Goal: Book appointment/travel/reservation

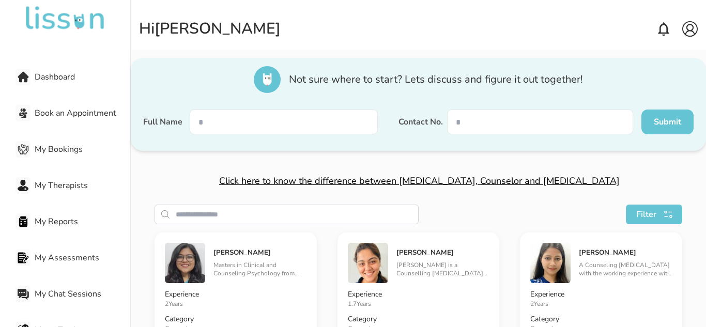
scroll to position [163, 0]
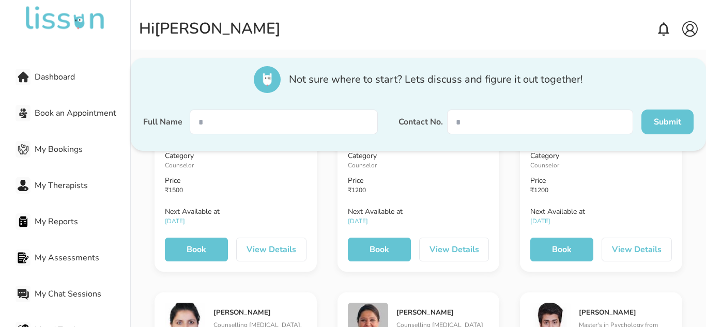
click at [188, 252] on button "Book" at bounding box center [196, 250] width 63 height 24
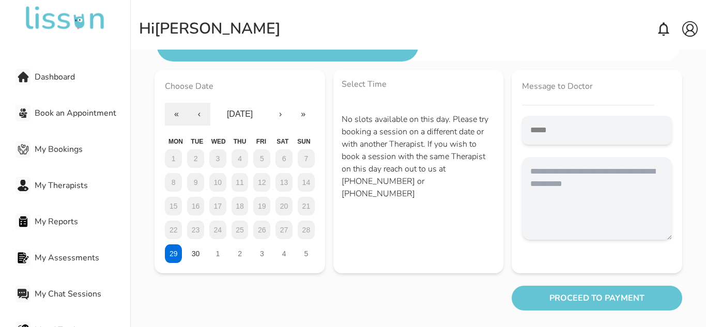
scroll to position [52, 0]
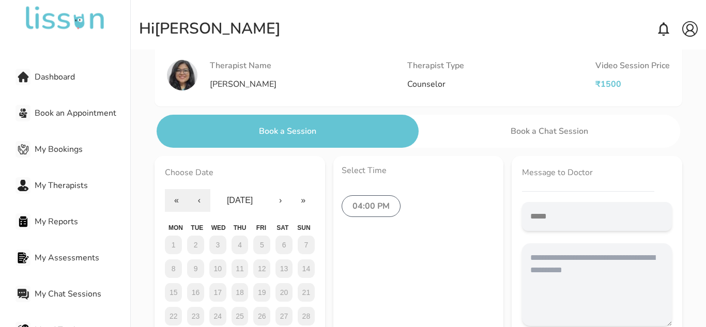
click at [378, 207] on label "04:00 PM" at bounding box center [370, 206] width 59 height 22
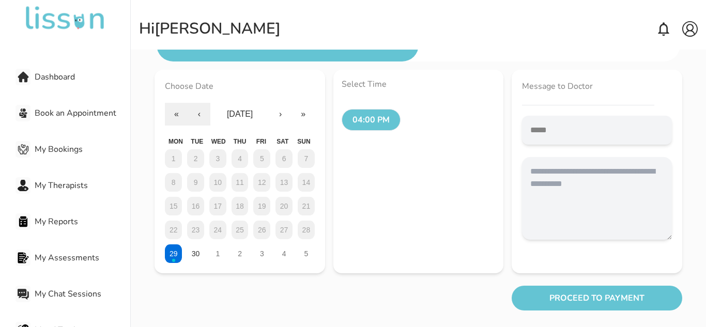
click at [541, 299] on button "PROCEED TO PAYMENT" at bounding box center [596, 298] width 170 height 25
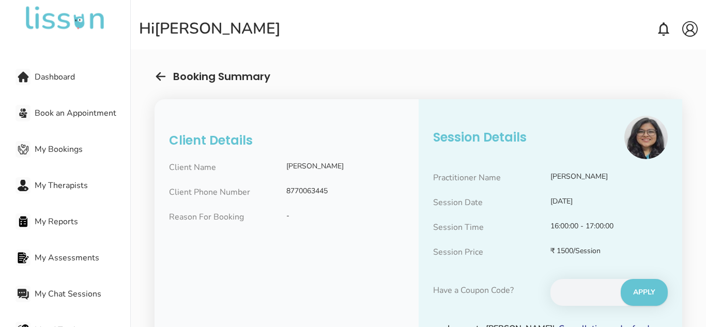
scroll to position [35, 0]
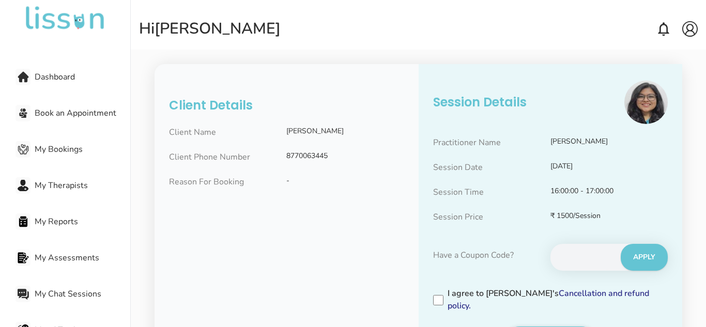
click at [703, 175] on div "Booking Summary Client Details Client Name [PERSON_NAME] Client Phone Number [P…" at bounding box center [418, 196] width 575 height 327
